Goal: Task Accomplishment & Management: Manage account settings

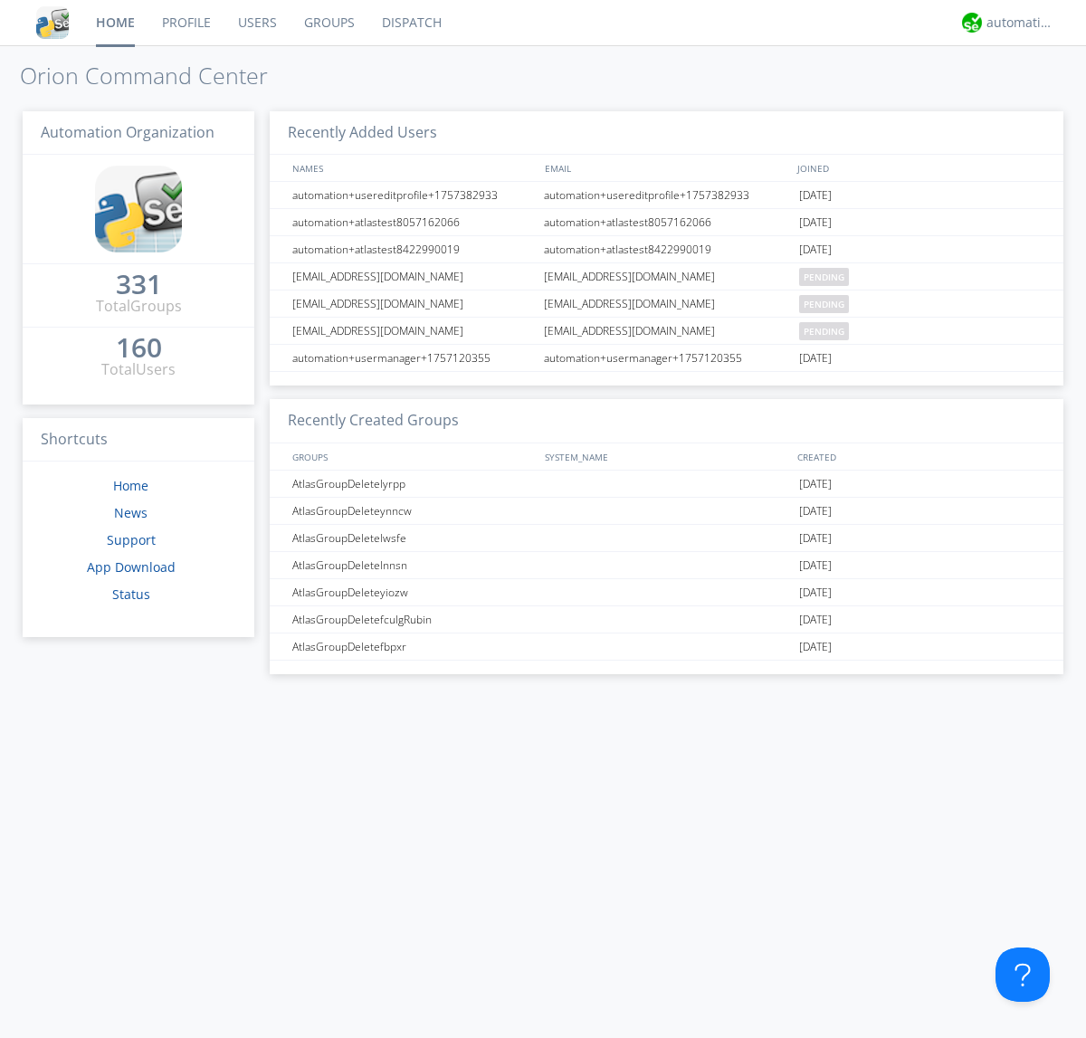
click at [328, 23] on link "Groups" at bounding box center [330, 22] width 78 height 45
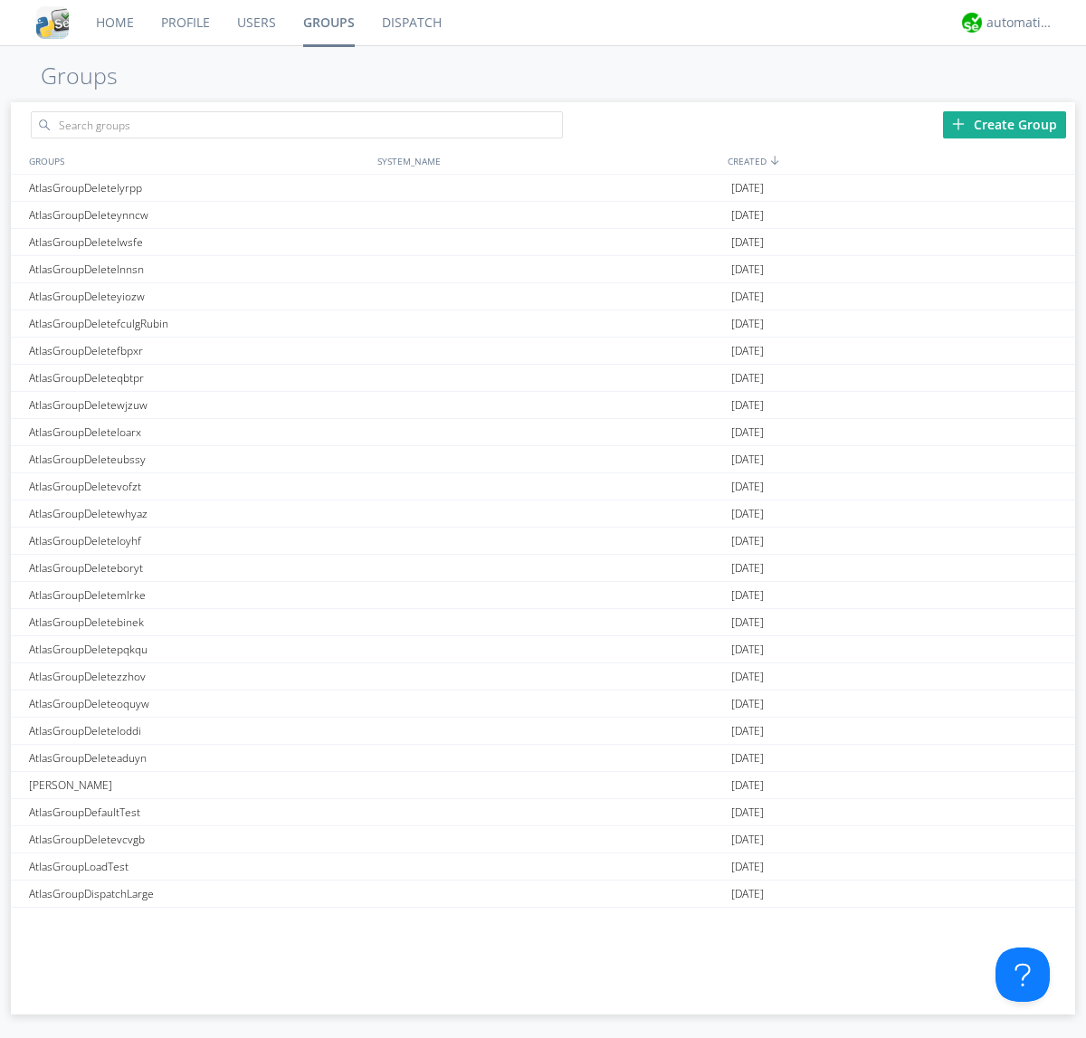
click at [1005, 124] on div "Create Group" at bounding box center [1004, 124] width 123 height 27
click at [328, 23] on link "Groups" at bounding box center [329, 22] width 79 height 45
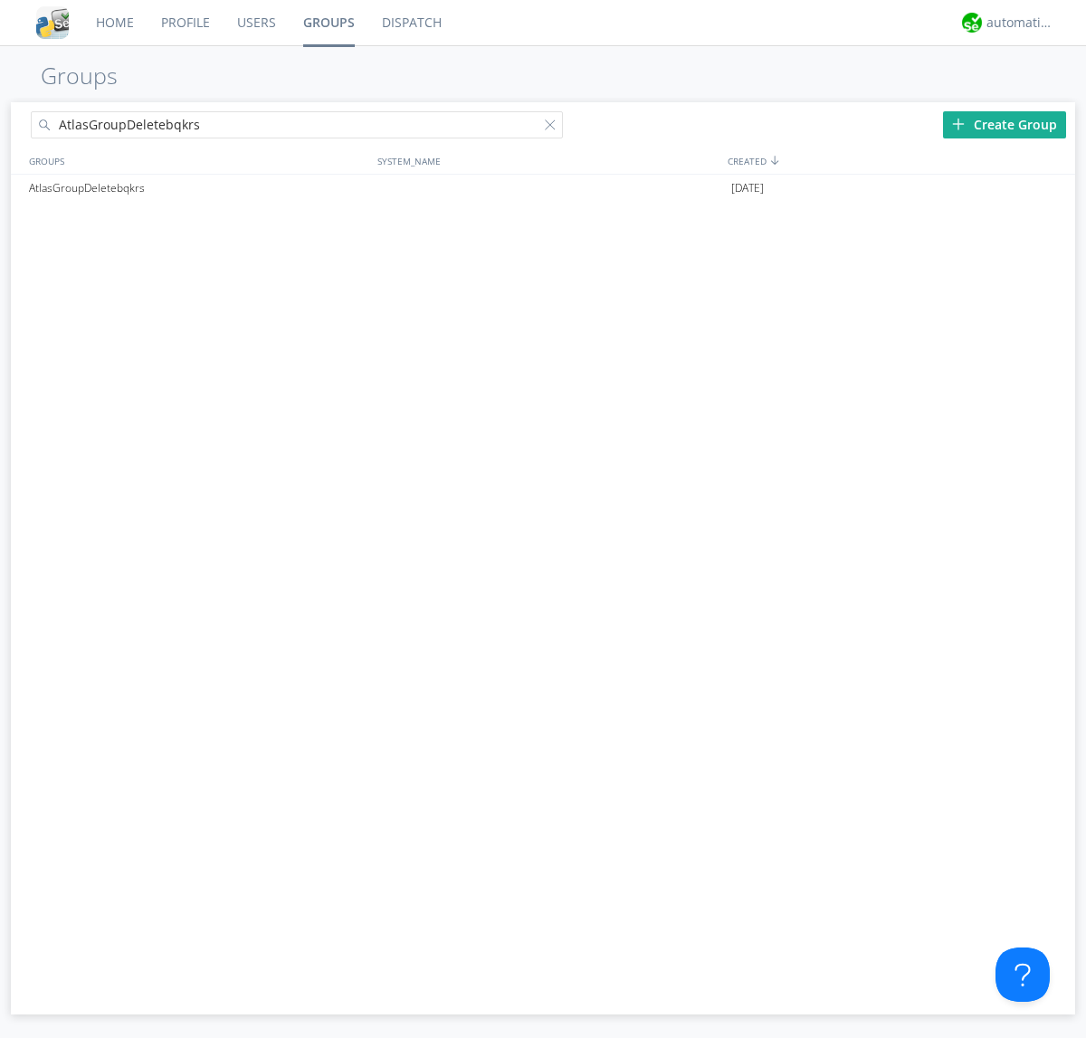
type input "AtlasGroupDeletebqkrs"
click at [554, 128] on div at bounding box center [554, 128] width 18 height 18
type input "AtlasGroupDeletebqkrs"
click at [198, 187] on div "AtlasGroupDeletebqkrs" at bounding box center [198, 188] width 348 height 27
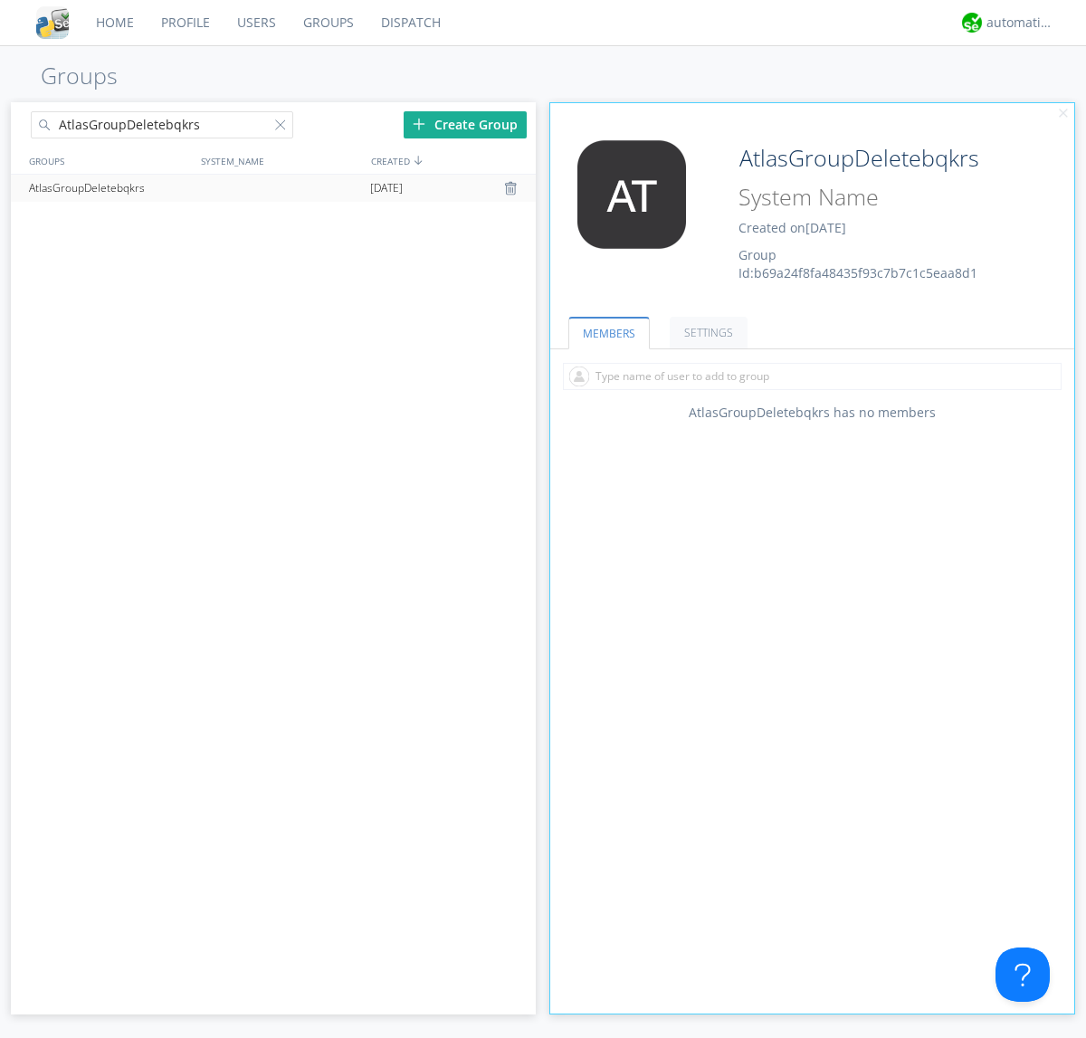
click at [706, 332] on link "SETTINGS" at bounding box center [709, 333] width 78 height 32
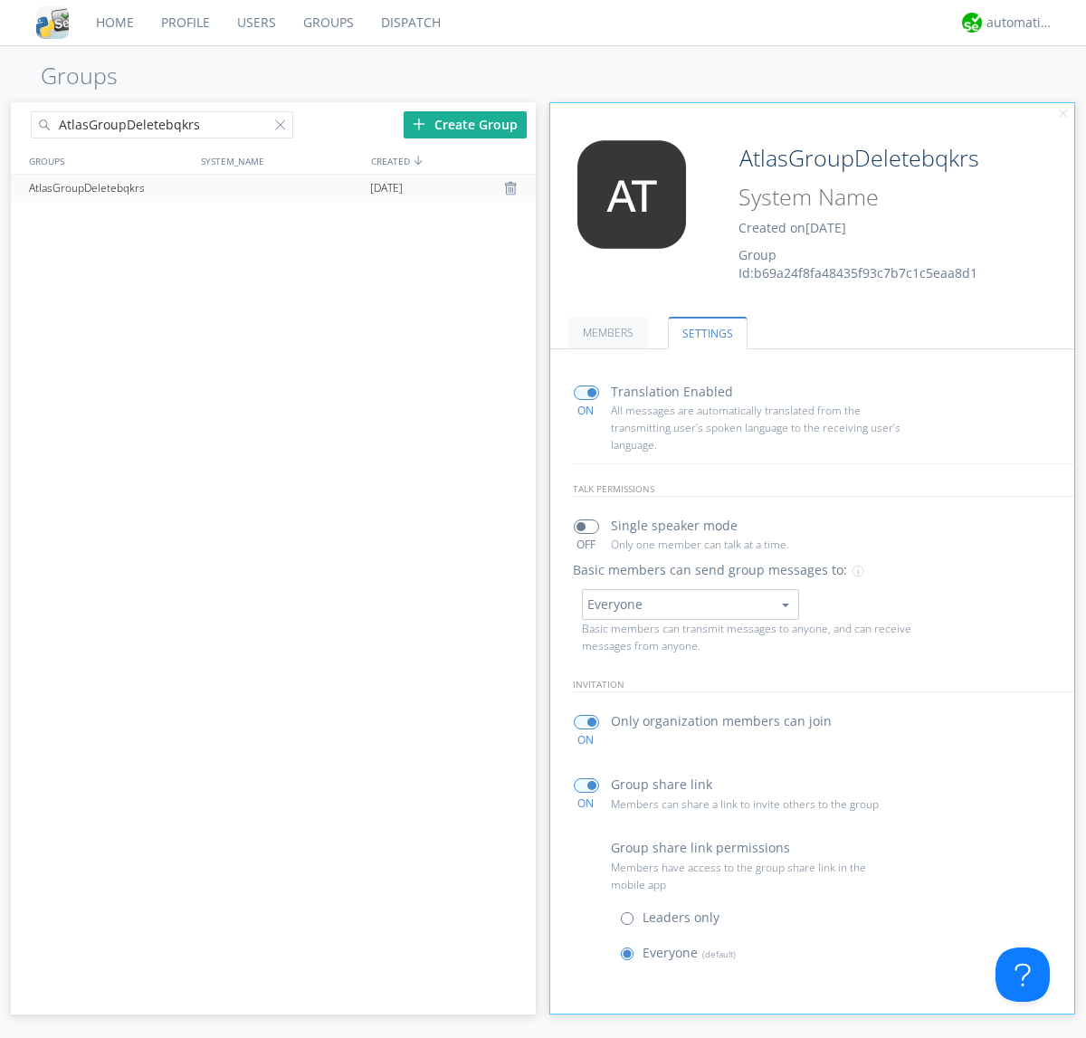
click at [512, 188] on div at bounding box center [513, 188] width 18 height 14
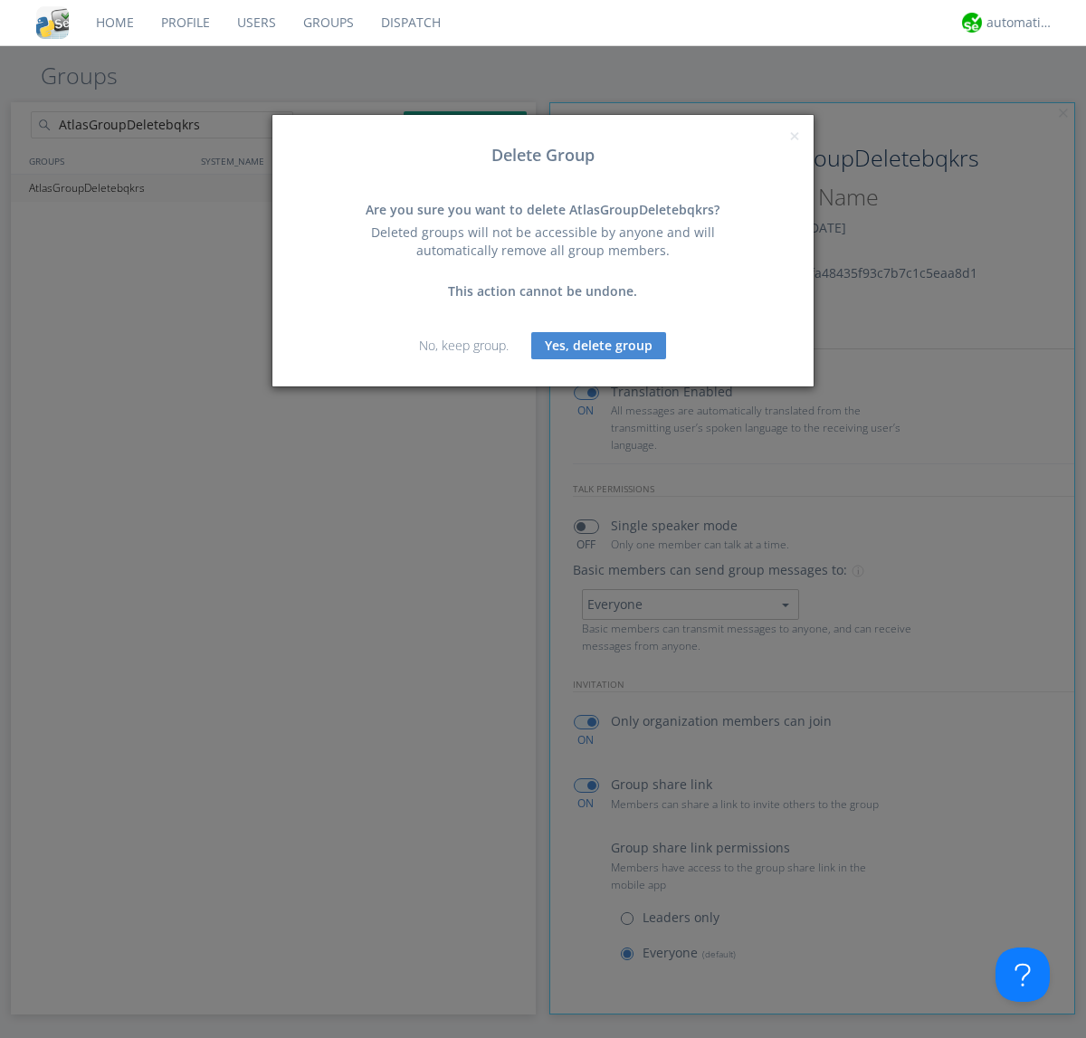
click at [599, 345] on button "Yes, delete group" at bounding box center [598, 345] width 135 height 27
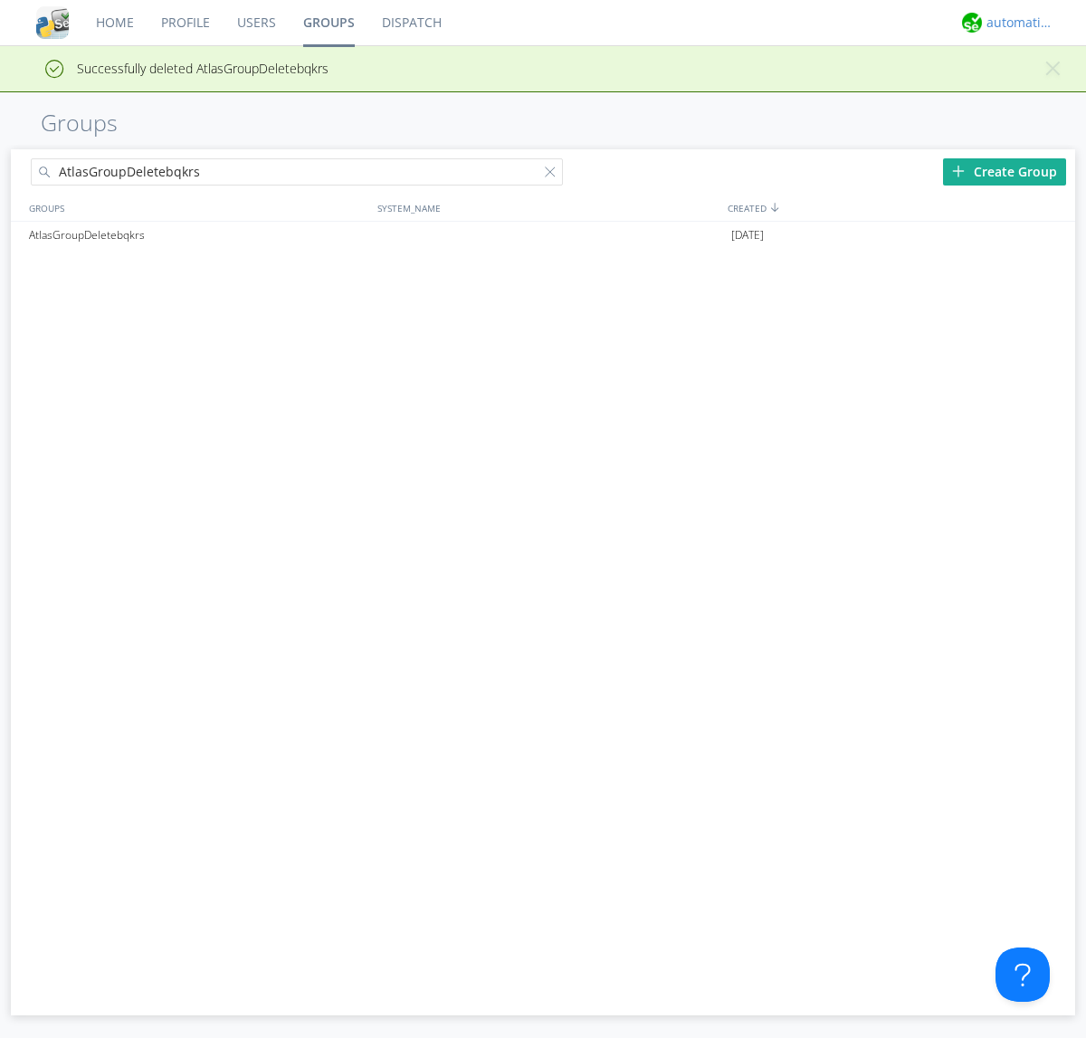
click at [1015, 23] on div "automation+atlas" at bounding box center [1020, 23] width 68 height 18
